Goal: Navigation & Orientation: Find specific page/section

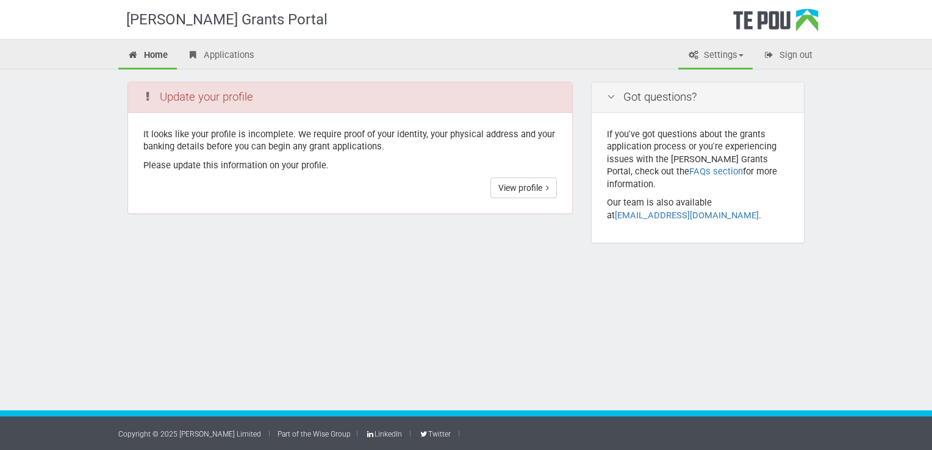
click at [696, 54] on link "Settings" at bounding box center [715, 56] width 74 height 27
click at [714, 78] on link "Profile" at bounding box center [705, 82] width 96 height 18
click at [513, 182] on link "View profile" at bounding box center [523, 187] width 66 height 21
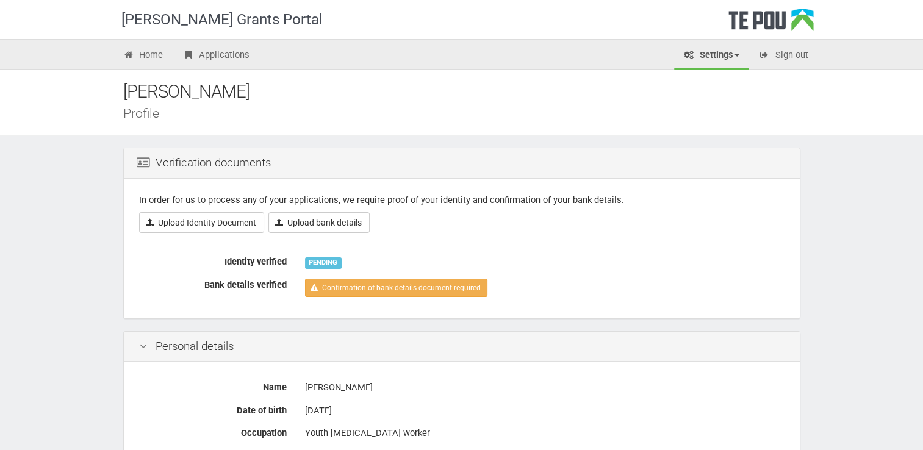
click at [710, 59] on link "Settings" at bounding box center [711, 56] width 74 height 27
click at [697, 113] on link "FAQs" at bounding box center [700, 117] width 96 height 18
click at [793, 60] on link "Sign out" at bounding box center [783, 56] width 68 height 27
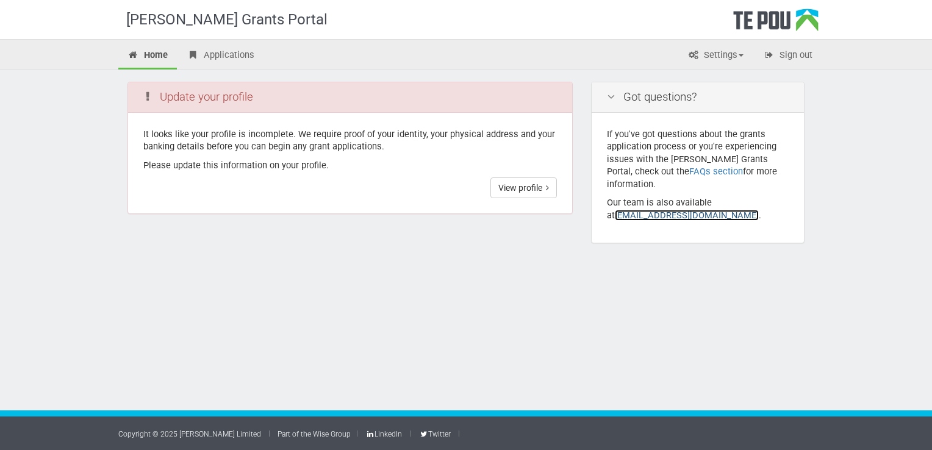
click at [637, 210] on link "grants@tepou.co.nz" at bounding box center [687, 215] width 144 height 11
